Goal: Task Accomplishment & Management: Use online tool/utility

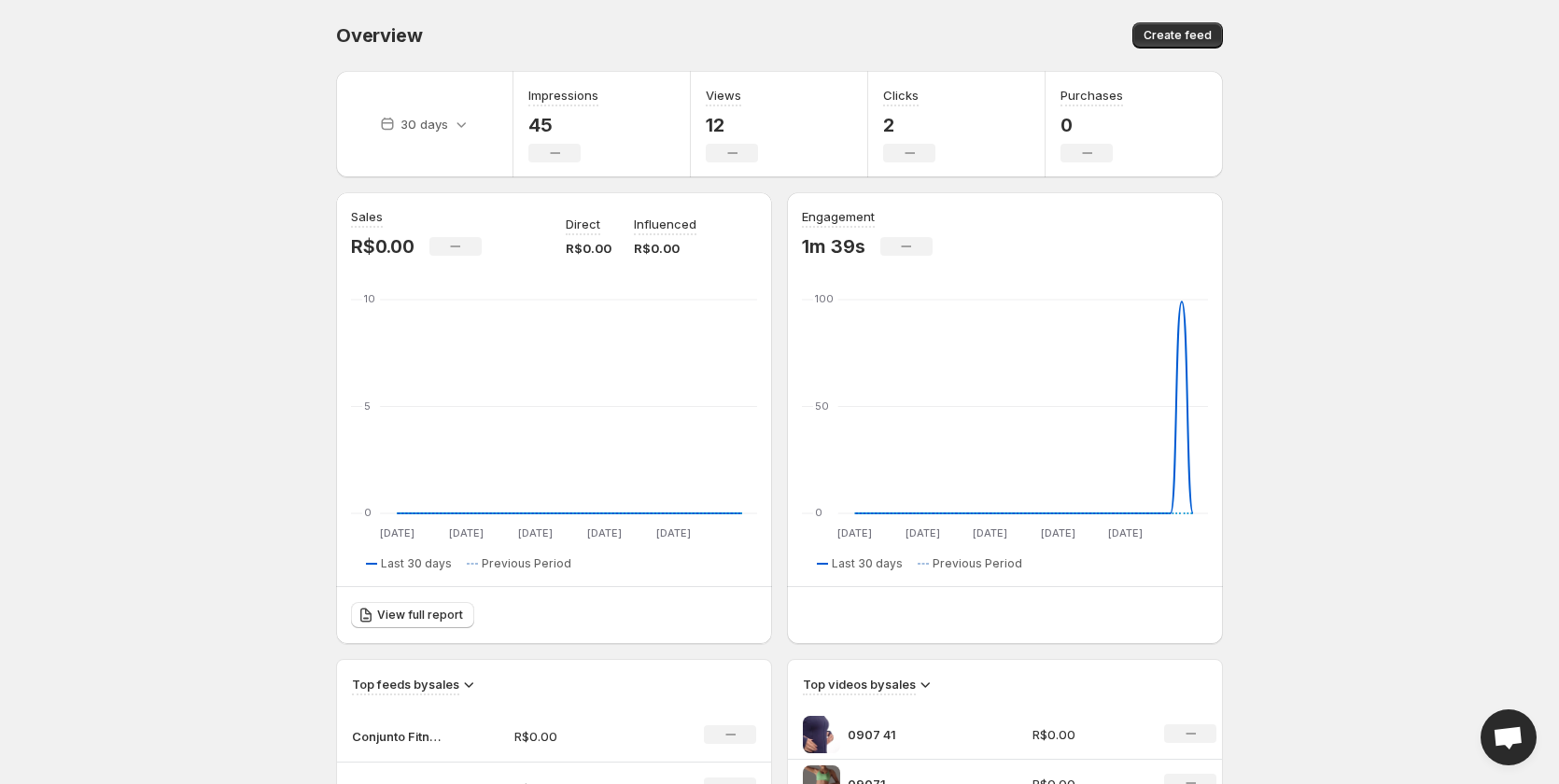
scroll to position [555, 0]
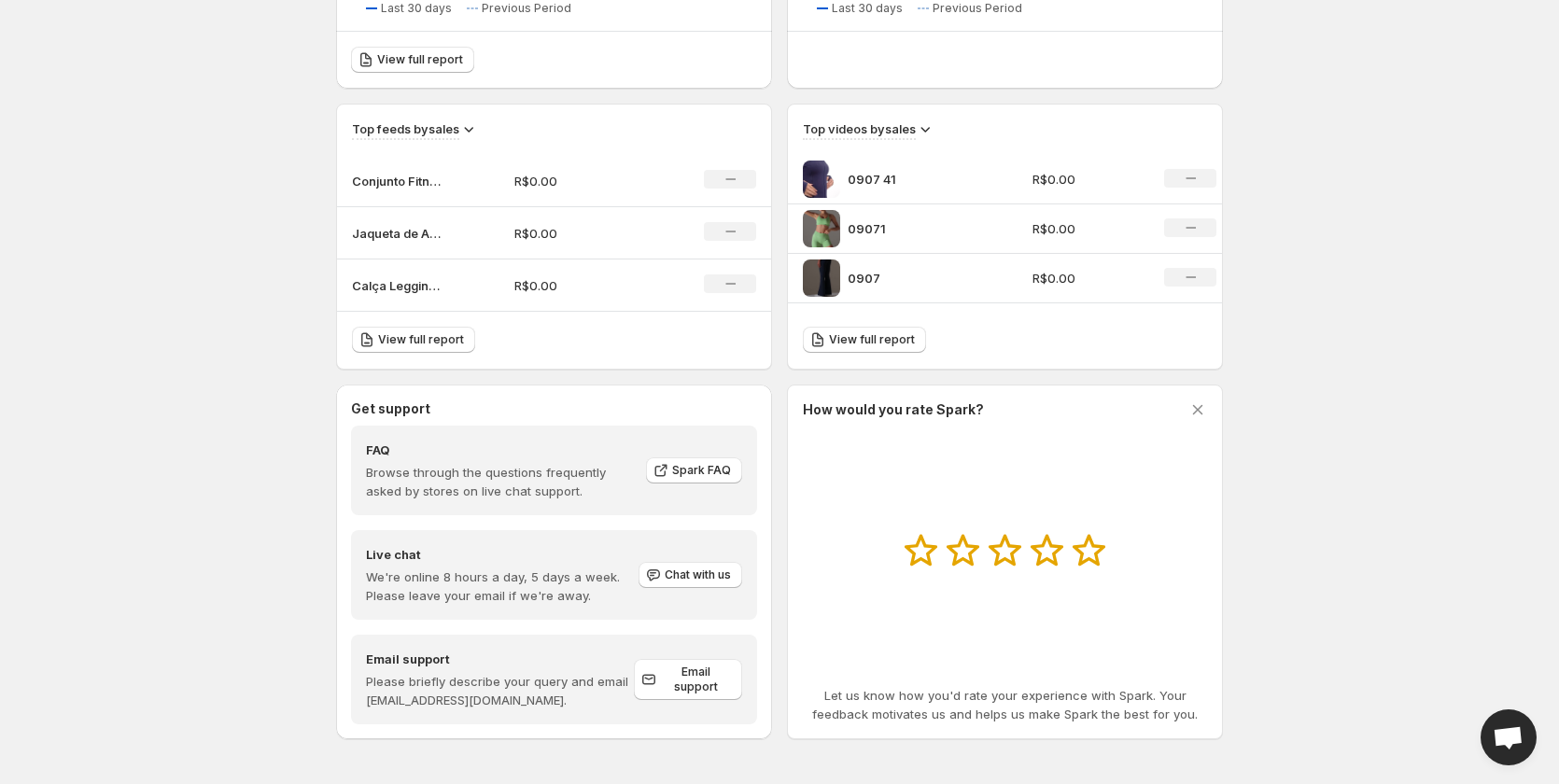
click at [852, 232] on p "09071" at bounding box center [917, 229] width 140 height 19
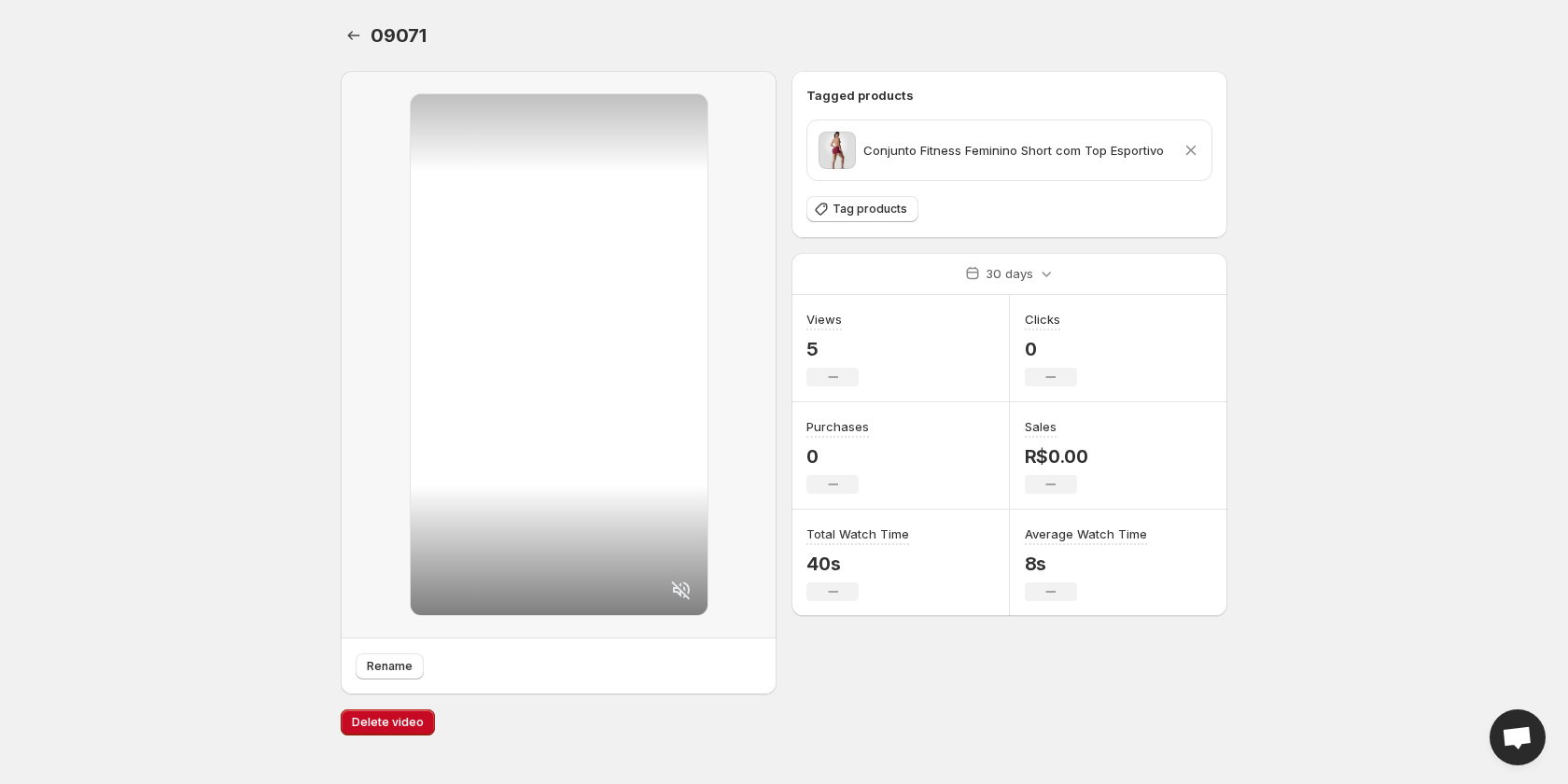
click at [861, 138] on div "Conjunto Fitness Feminino Short com Top Esportivo" at bounding box center [991, 150] width 346 height 38
click at [888, 177] on div "Conjunto Fitness Feminino Short com Top Esportivo Remove product" at bounding box center [1010, 149] width 404 height 60
click at [885, 162] on div "Conjunto Fitness Feminino Short com Top Esportivo" at bounding box center [991, 150] width 346 height 38
click at [340, 56] on div "Rename Tagged products Conjunto Fitness Feminino Short com Top Esportivo Remove…" at bounding box center [776, 404] width 901 height 698
click at [349, 49] on div "09071. This page is ready 09071" at bounding box center [784, 35] width 887 height 71
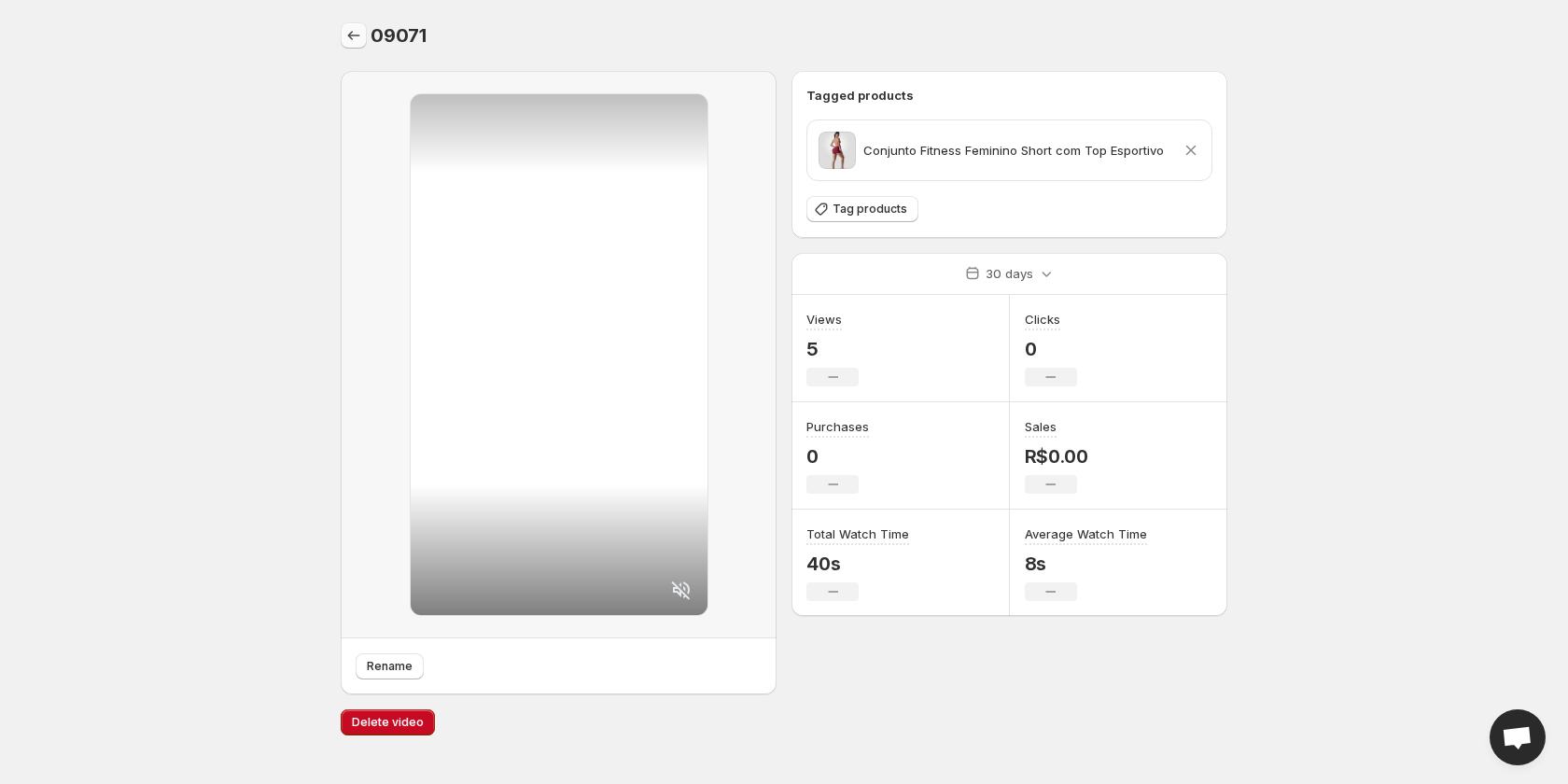
click at [360, 38] on icon "Settings" at bounding box center [354, 36] width 19 height 19
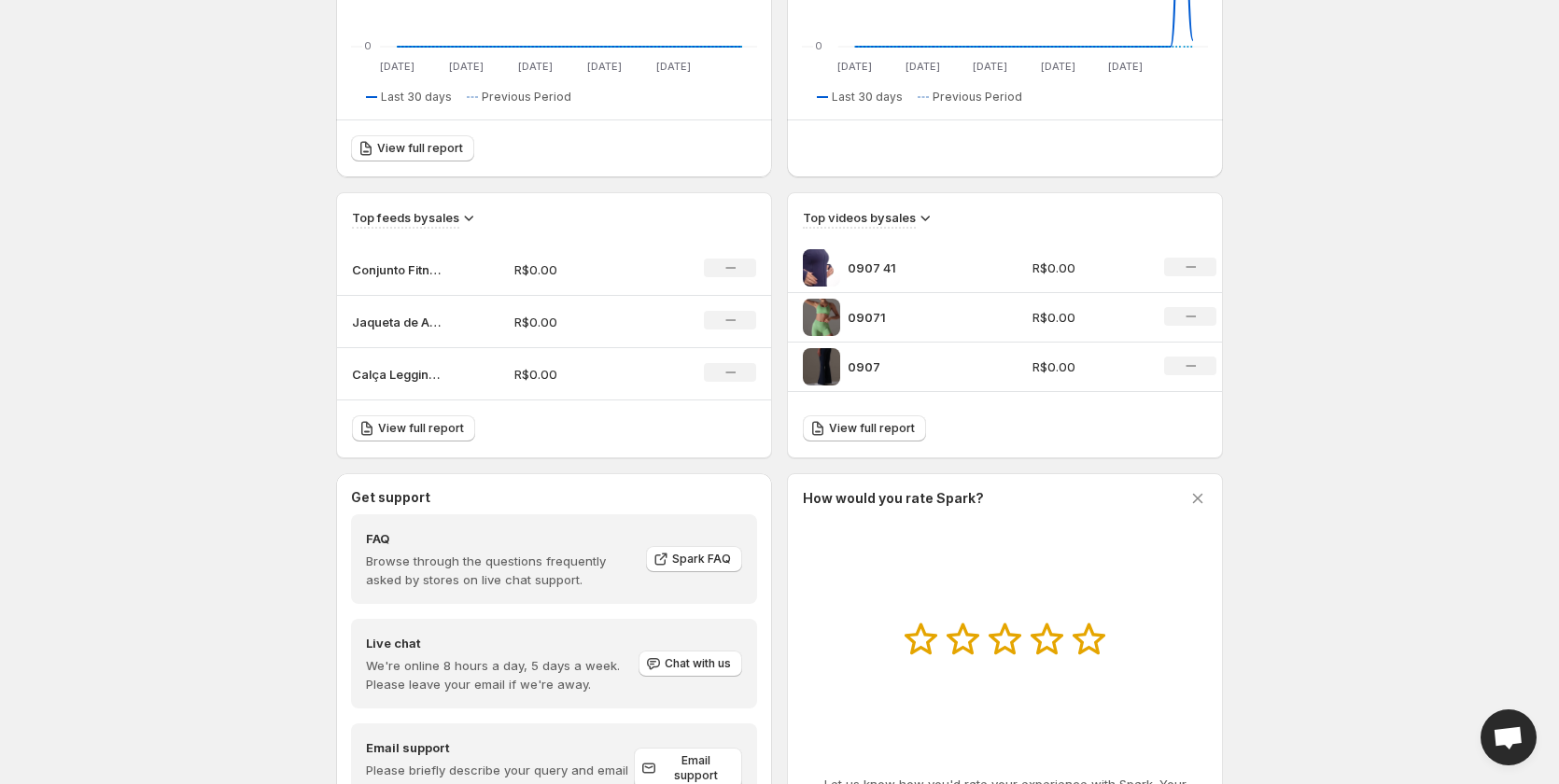
scroll to position [555, 0]
